Goal: Find contact information: Find contact information

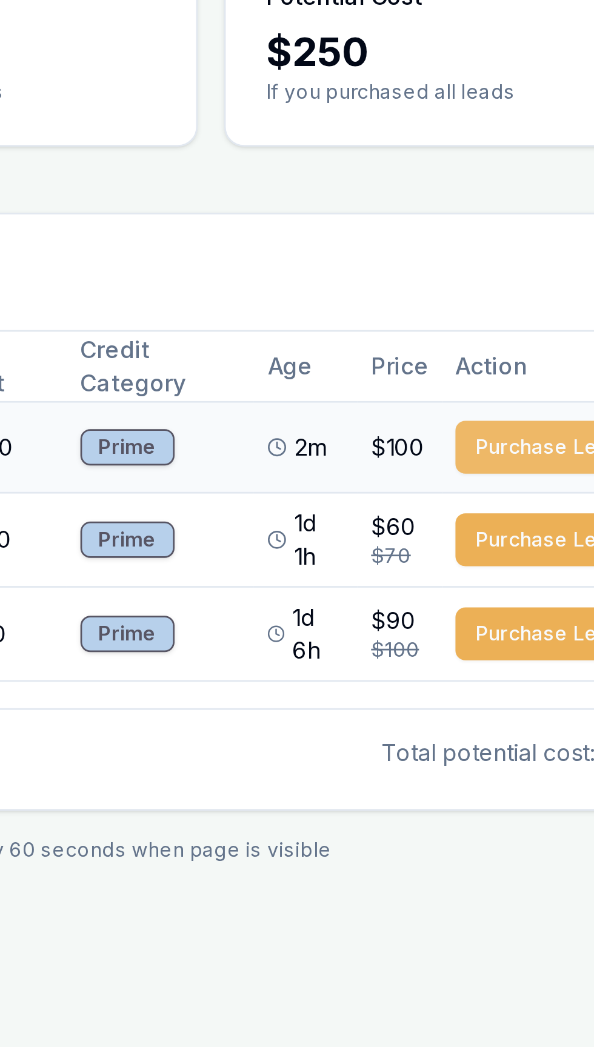
click at [528, 291] on button "Purchase Lead" at bounding box center [529, 295] width 68 height 19
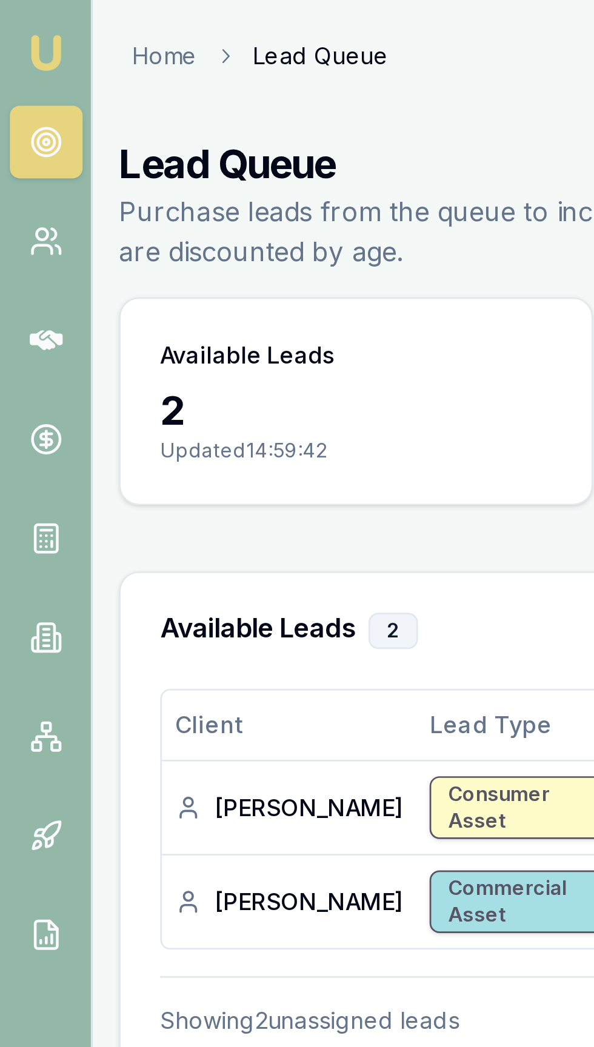
click at [19, 26] on img at bounding box center [17, 19] width 15 height 15
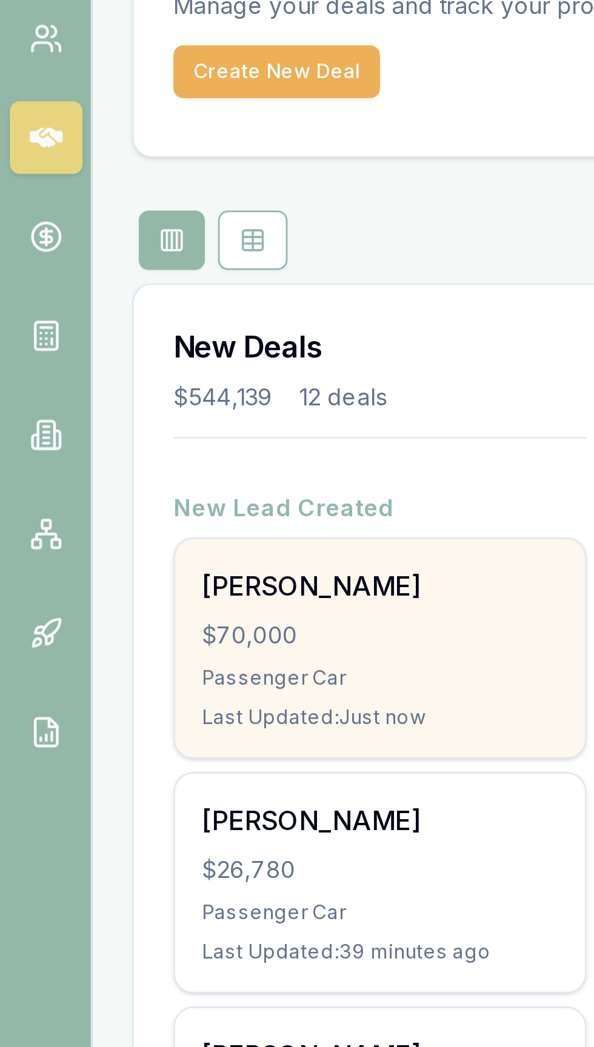
click at [159, 310] on div "$70,000" at bounding box center [139, 307] width 131 height 12
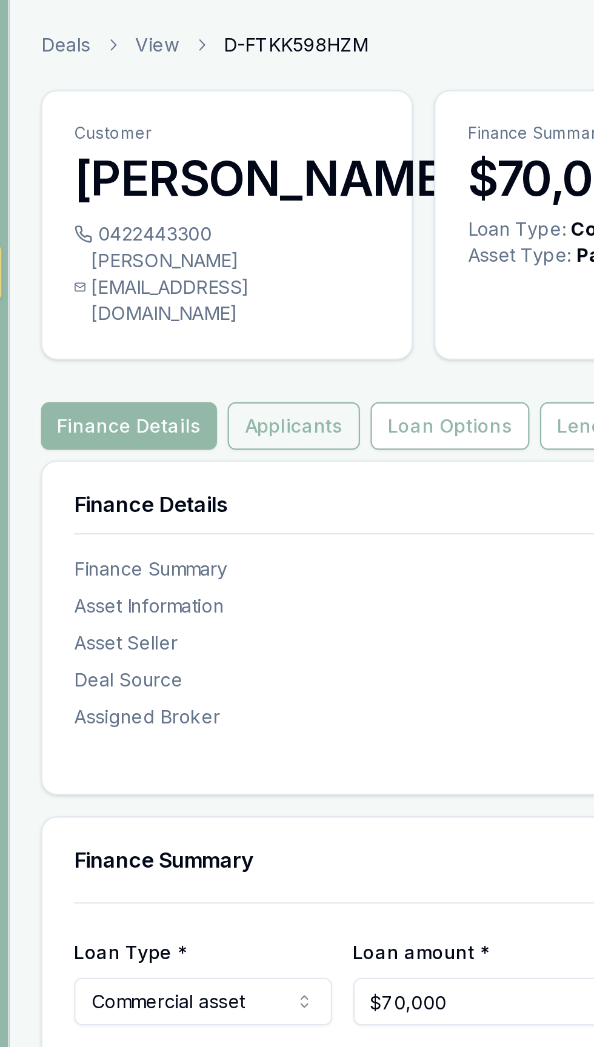
click at [165, 184] on button "Applicants" at bounding box center [164, 195] width 61 height 22
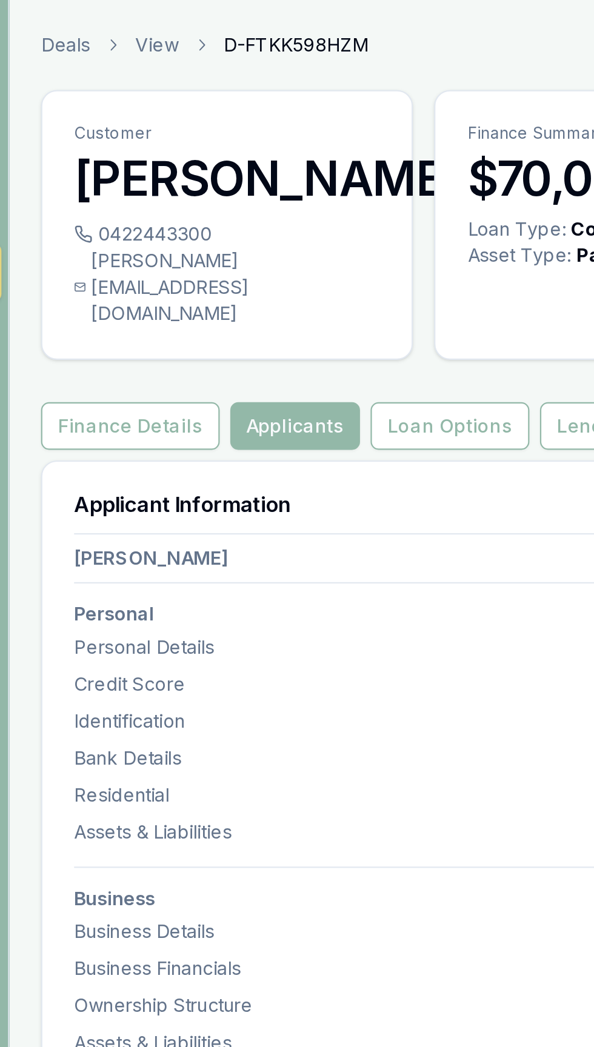
click at [115, 93] on h3 "[PERSON_NAME]" at bounding box center [134, 82] width 140 height 24
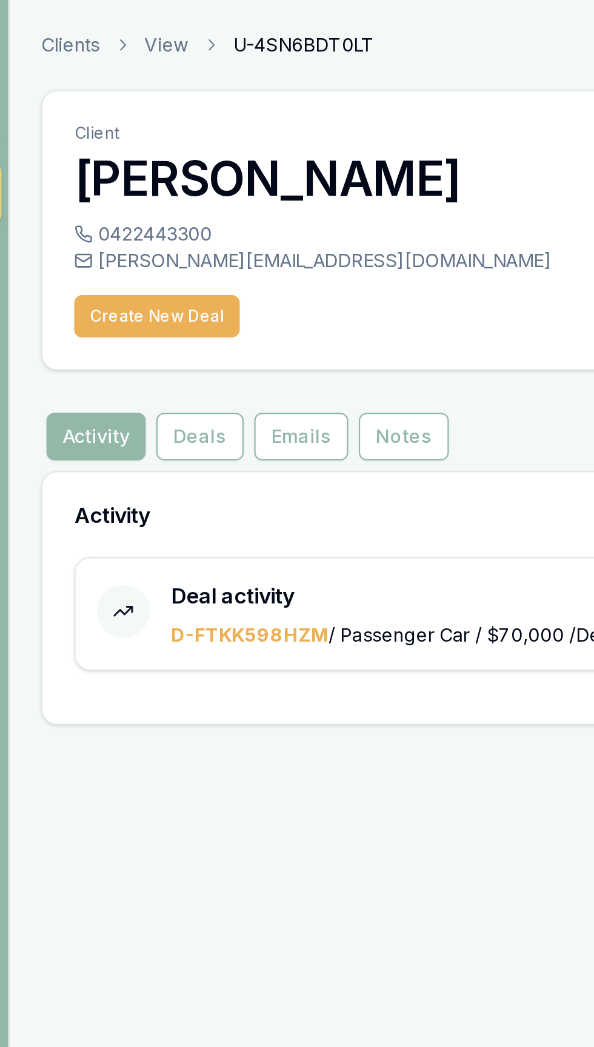
click at [119, 107] on div "0422443300" at bounding box center [179, 107] width 230 height 12
